Goal: Task Accomplishment & Management: Complete application form

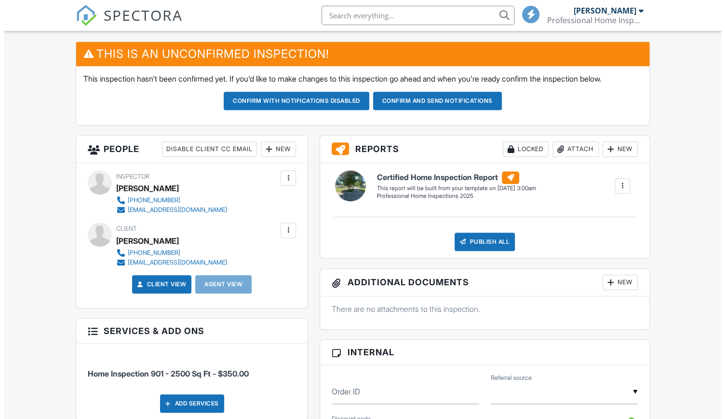
scroll to position [241, 0]
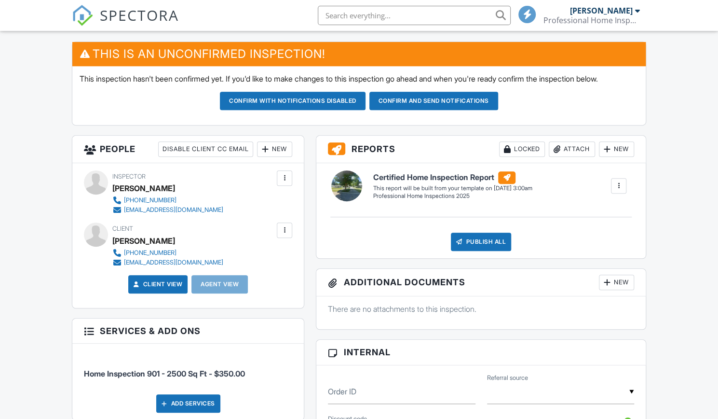
click at [275, 147] on div "New" at bounding box center [274, 148] width 35 height 15
click at [268, 148] on div at bounding box center [265, 149] width 10 height 10
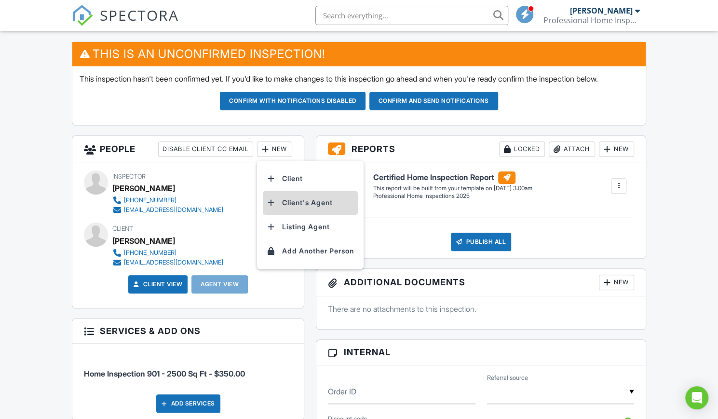
click at [311, 201] on li "Client's Agent" at bounding box center [310, 203] width 95 height 24
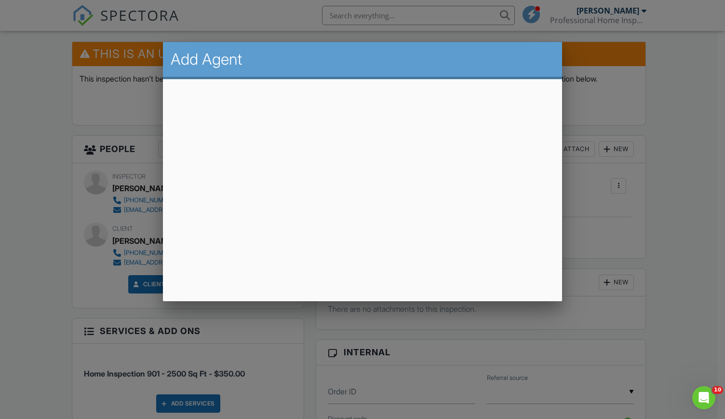
scroll to position [0, 0]
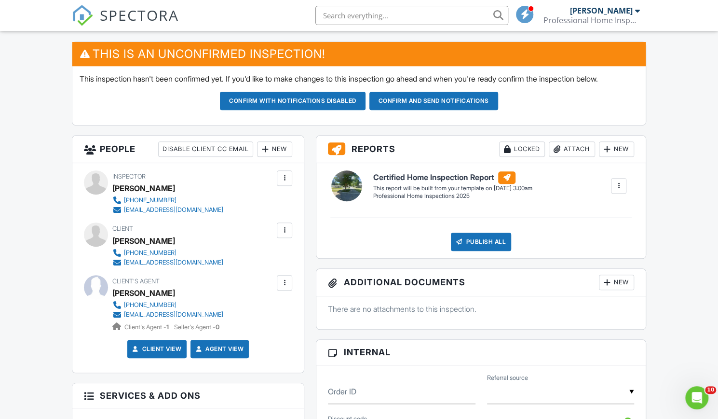
click at [366, 102] on button "Confirm and send notifications" at bounding box center [293, 101] width 146 height 18
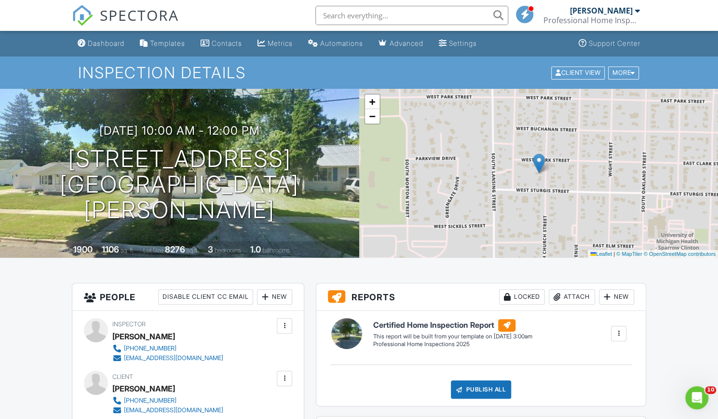
click at [287, 42] on div "Metrics" at bounding box center [280, 43] width 25 height 8
